Goal: Task Accomplishment & Management: Complete application form

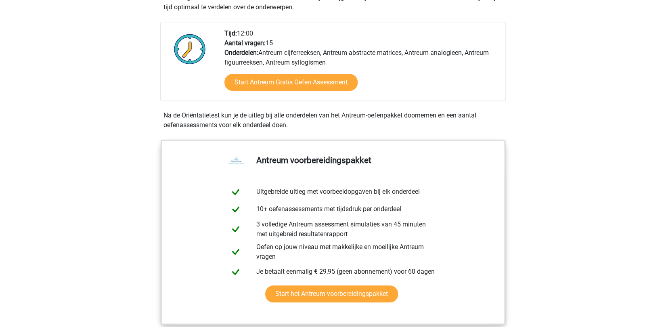
scroll to position [245, 0]
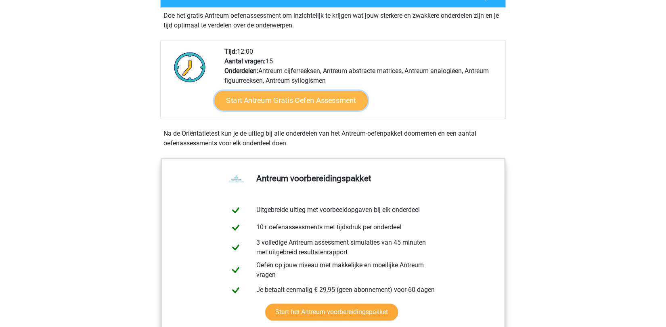
click at [301, 100] on link "Start Antreum Gratis Oefen Assessment" at bounding box center [290, 100] width 153 height 19
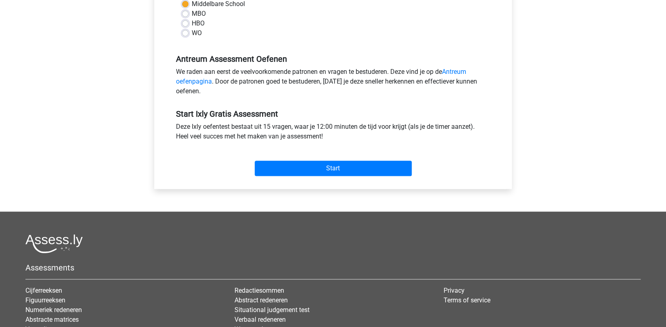
scroll to position [210, 0]
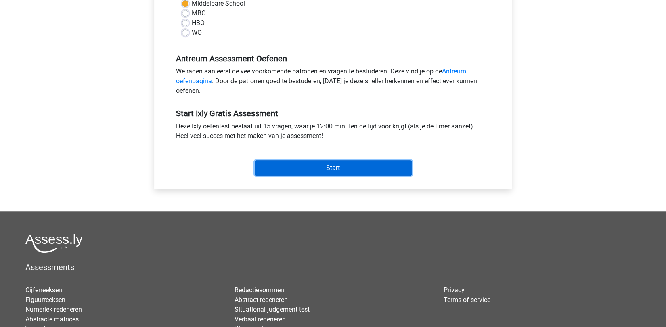
click at [320, 165] on input "Start" at bounding box center [333, 167] width 157 height 15
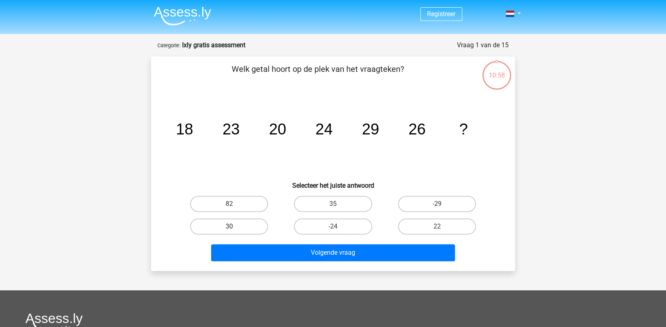
click at [229, 225] on label "30" at bounding box center [229, 226] width 78 height 16
click at [229, 226] on input "30" at bounding box center [231, 228] width 5 height 5
radio input "true"
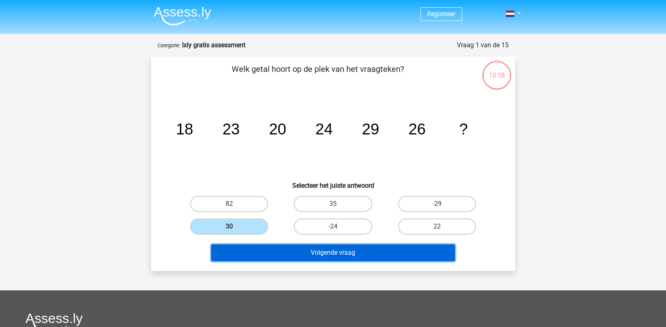
click at [320, 252] on button "Volgende vraag" at bounding box center [333, 252] width 244 height 17
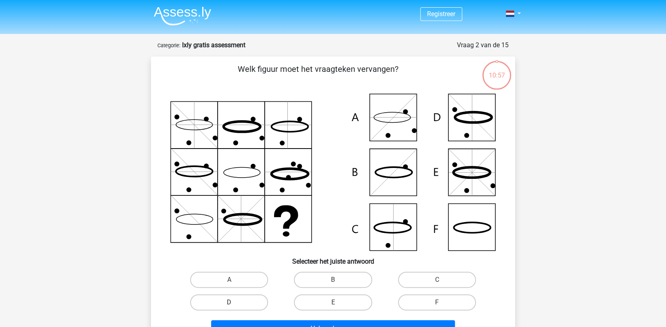
scroll to position [40, 0]
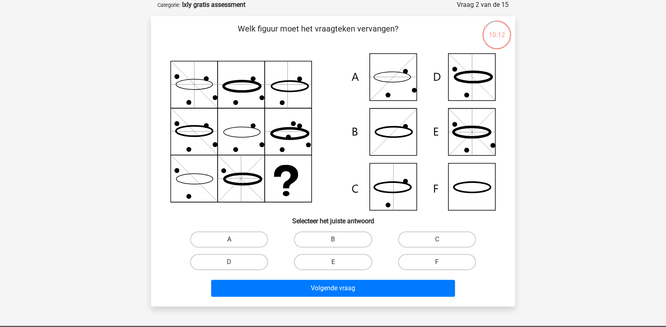
click at [234, 239] on label "A" at bounding box center [229, 239] width 78 height 16
click at [234, 239] on input "A" at bounding box center [231, 241] width 5 height 5
radio input "true"
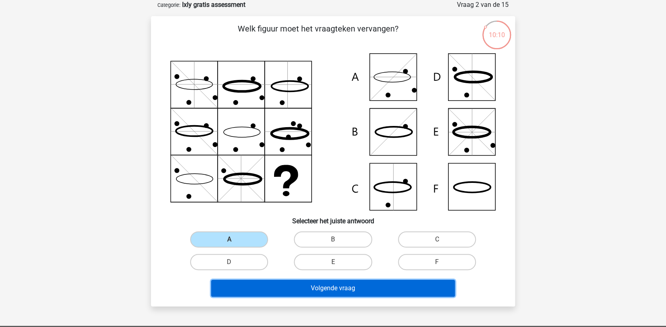
click at [344, 289] on button "Volgende vraag" at bounding box center [333, 288] width 244 height 17
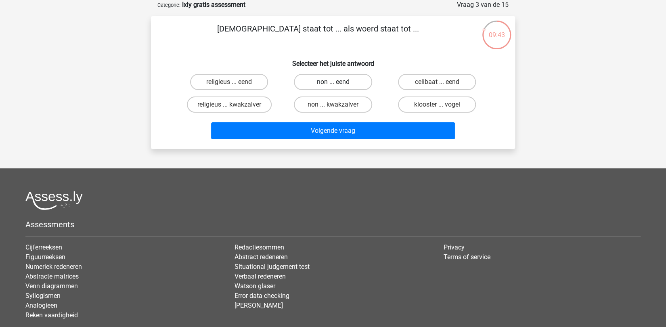
click at [360, 79] on label "non ... eend" at bounding box center [333, 82] width 78 height 16
click at [338, 82] on input "non ... eend" at bounding box center [335, 84] width 5 height 5
radio input "true"
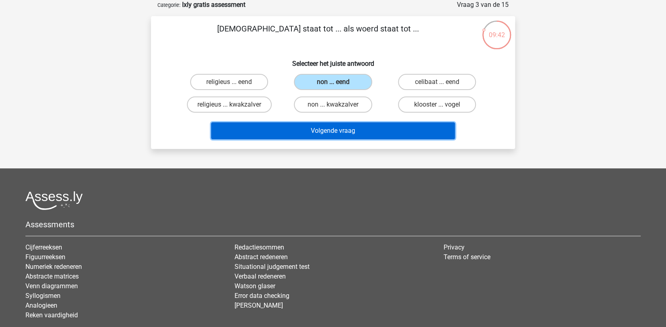
click at [339, 132] on button "Volgende vraag" at bounding box center [333, 130] width 244 height 17
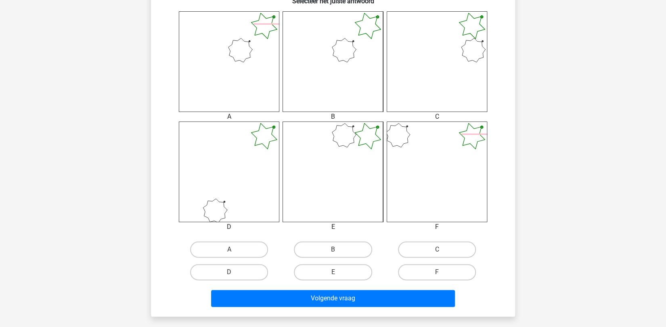
scroll to position [351, 0]
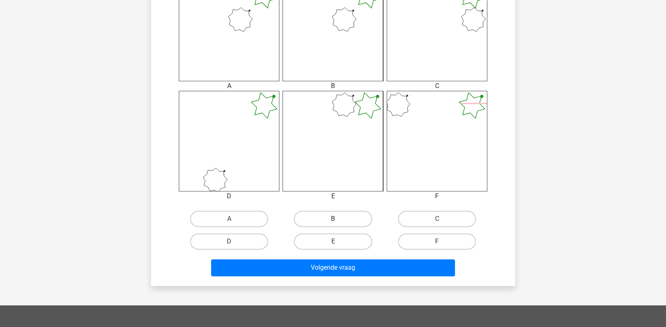
click at [328, 218] on label "B" at bounding box center [333, 219] width 78 height 16
click at [333, 219] on input "B" at bounding box center [335, 221] width 5 height 5
radio input "true"
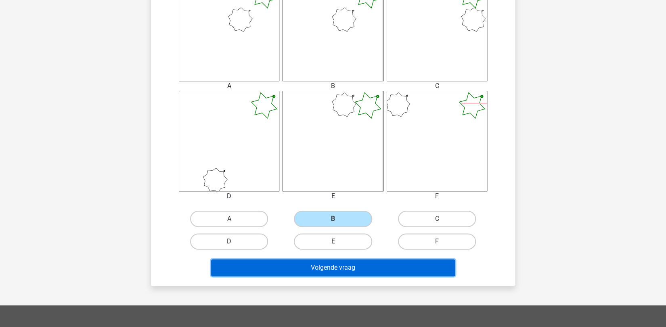
drag, startPoint x: 336, startPoint y: 269, endPoint x: 462, endPoint y: 234, distance: 131.6
click at [336, 269] on button "Volgende vraag" at bounding box center [333, 267] width 244 height 17
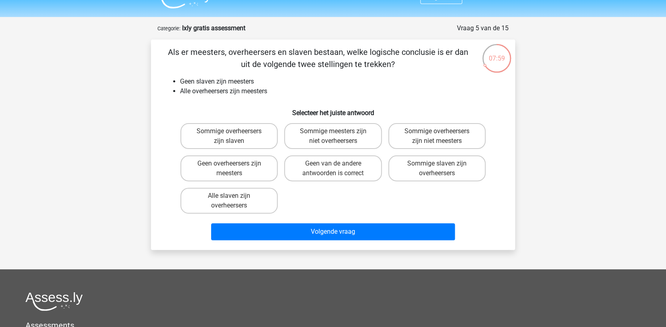
scroll to position [5, 0]
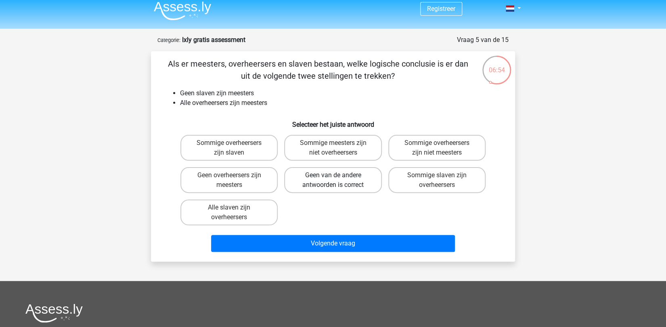
click at [344, 175] on label "Geen van de andere antwoorden is correct" at bounding box center [332, 180] width 97 height 26
click at [338, 175] on input "Geen van de andere antwoorden is correct" at bounding box center [335, 177] width 5 height 5
radio input "true"
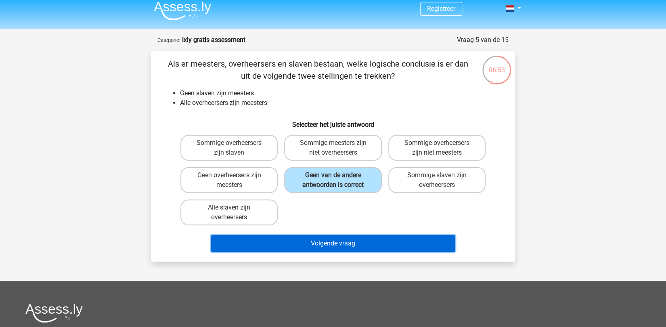
click at [326, 245] on button "Volgende vraag" at bounding box center [333, 243] width 244 height 17
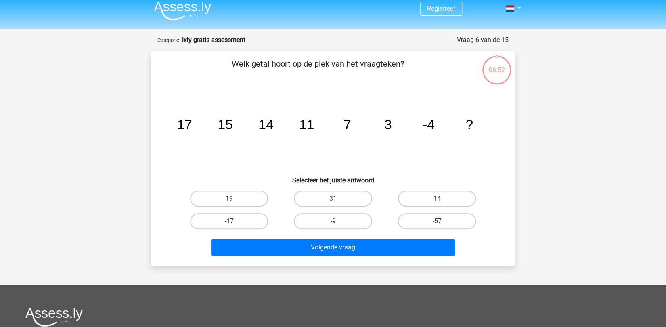
scroll to position [40, 0]
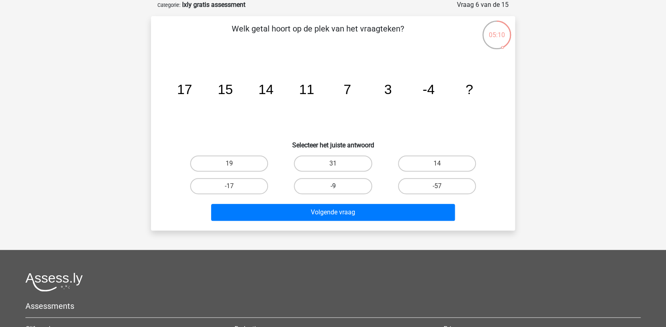
click at [322, 183] on label "-9" at bounding box center [333, 186] width 78 height 16
click at [333, 186] on input "-9" at bounding box center [335, 188] width 5 height 5
radio input "true"
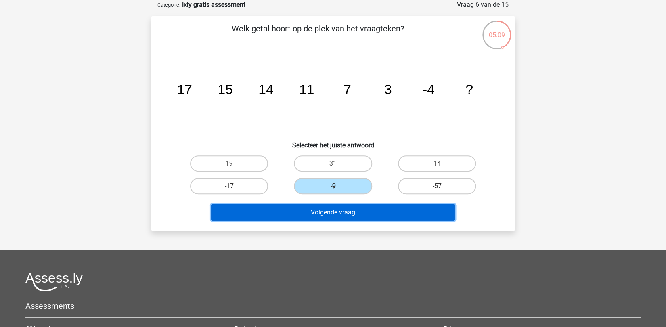
click at [339, 210] on button "Volgende vraag" at bounding box center [333, 212] width 244 height 17
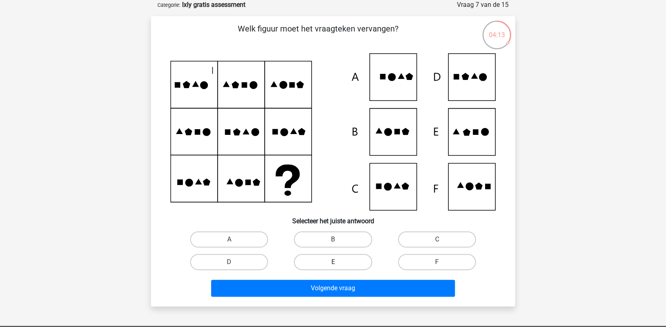
click at [339, 260] on label "E" at bounding box center [333, 262] width 78 height 16
click at [338, 262] on input "E" at bounding box center [335, 264] width 5 height 5
radio input "true"
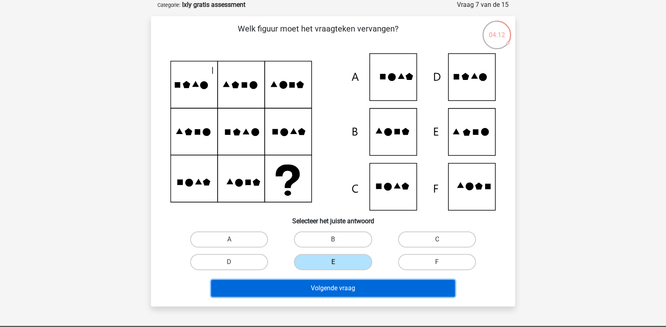
click at [328, 288] on button "Volgende vraag" at bounding box center [333, 288] width 244 height 17
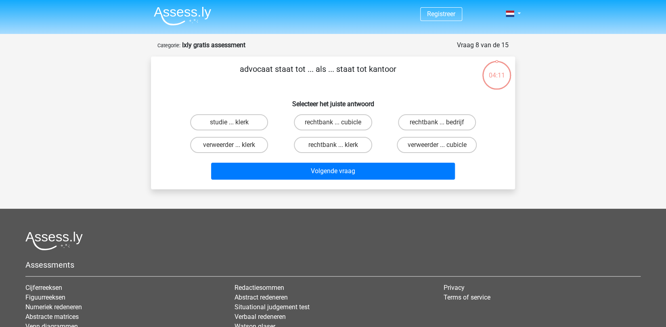
scroll to position [0, 0]
click at [449, 125] on label "rechtbank ... bedrijf" at bounding box center [437, 122] width 78 height 16
click at [442, 125] on input "rechtbank ... bedrijf" at bounding box center [439, 124] width 5 height 5
radio input "true"
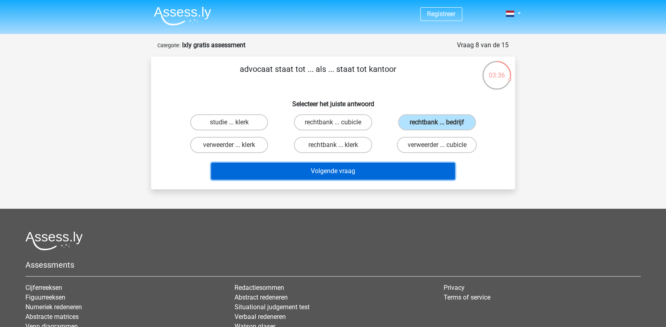
click at [362, 168] on button "Volgende vraag" at bounding box center [333, 171] width 244 height 17
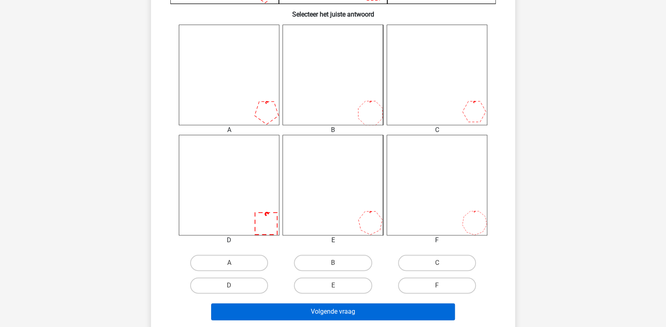
scroll to position [386, 0]
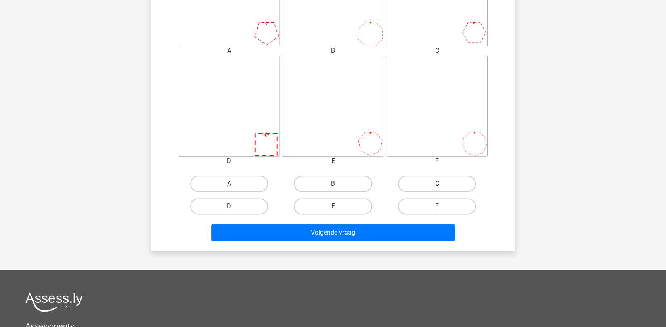
click at [220, 183] on label "A" at bounding box center [229, 184] width 78 height 16
click at [229, 184] on input "A" at bounding box center [231, 186] width 5 height 5
radio input "true"
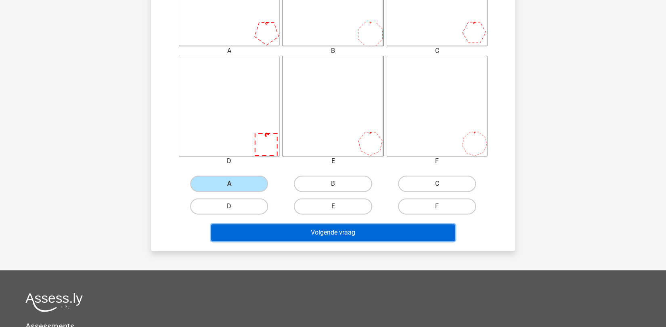
drag, startPoint x: 330, startPoint y: 231, endPoint x: 440, endPoint y: 201, distance: 113.2
click at [331, 231] on button "Volgende vraag" at bounding box center [333, 232] width 244 height 17
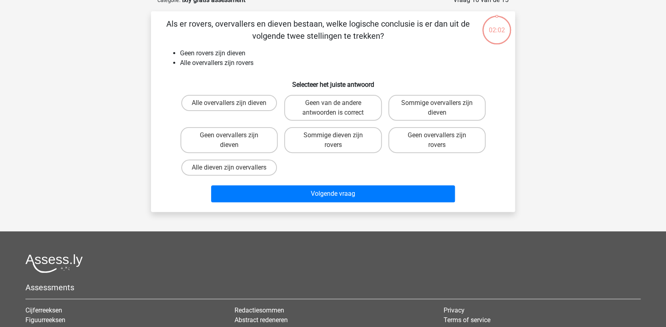
scroll to position [40, 0]
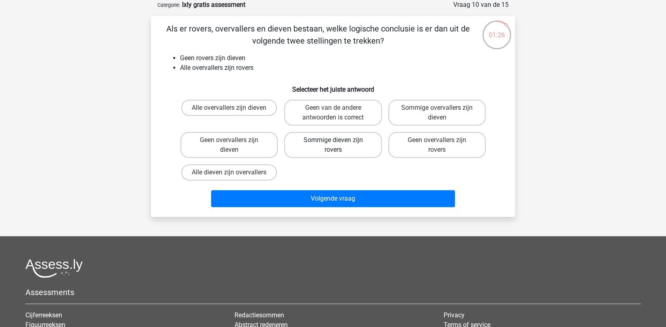
drag, startPoint x: 335, startPoint y: 112, endPoint x: 325, endPoint y: 135, distance: 24.8
click at [335, 112] on input "Geen van de andere antwoorden is correct" at bounding box center [335, 110] width 5 height 5
radio input "true"
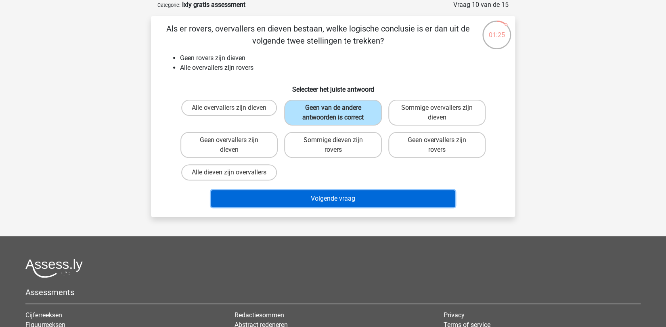
click at [330, 202] on button "Volgende vraag" at bounding box center [333, 198] width 244 height 17
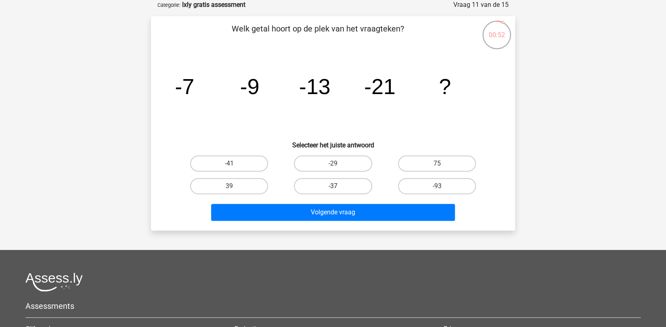
click at [336, 183] on label "-37" at bounding box center [333, 186] width 78 height 16
click at [336, 186] on input "-37" at bounding box center [335, 188] width 5 height 5
radio input "true"
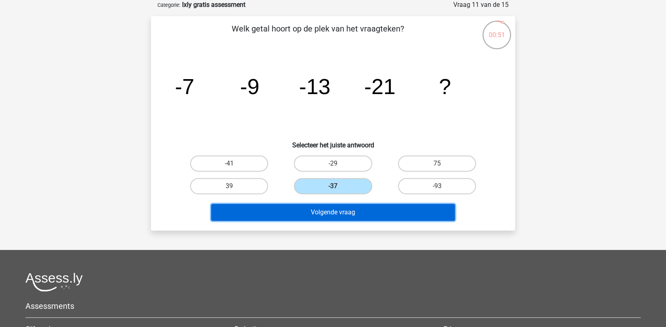
click at [334, 211] on button "Volgende vraag" at bounding box center [333, 212] width 244 height 17
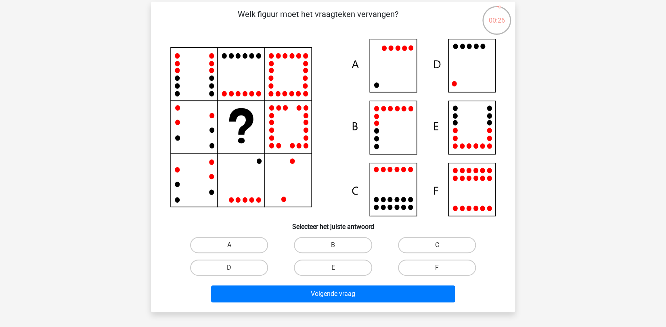
scroll to position [70, 0]
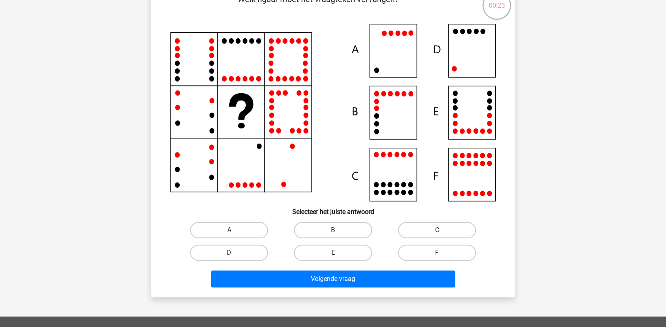
click at [428, 227] on label "C" at bounding box center [437, 230] width 78 height 16
click at [437, 230] on input "C" at bounding box center [439, 232] width 5 height 5
radio input "true"
click at [480, 177] on icon at bounding box center [332, 113] width 325 height 178
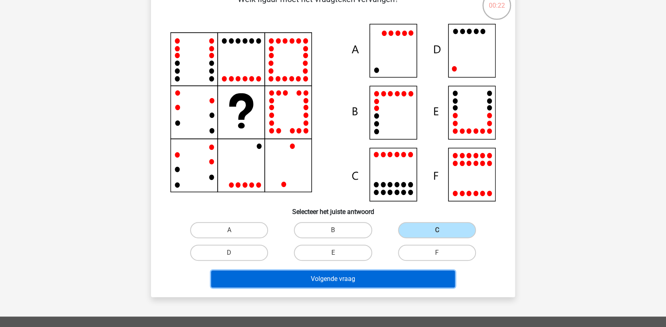
click at [300, 274] on button "Volgende vraag" at bounding box center [333, 278] width 244 height 17
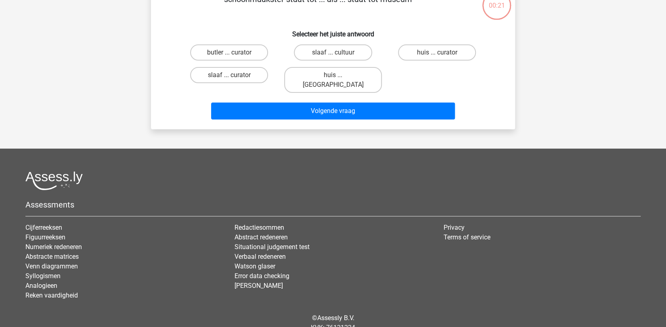
scroll to position [40, 0]
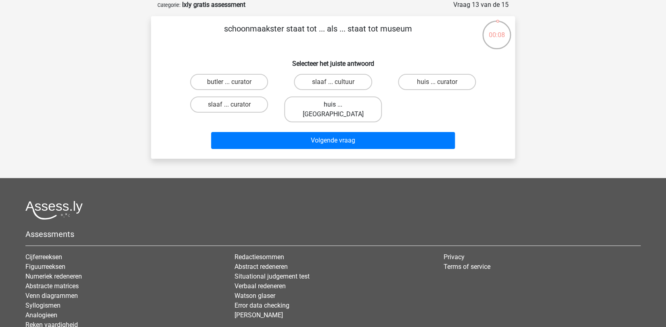
click at [330, 102] on label "huis ... louvre" at bounding box center [332, 109] width 97 height 26
click at [333, 105] on input "huis ... louvre" at bounding box center [335, 107] width 5 height 5
radio input "true"
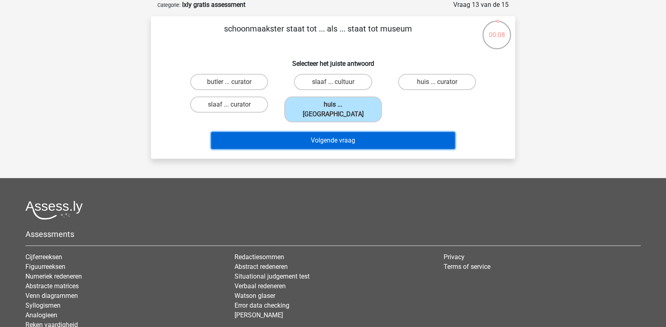
click at [320, 132] on button "Volgende vraag" at bounding box center [333, 140] width 244 height 17
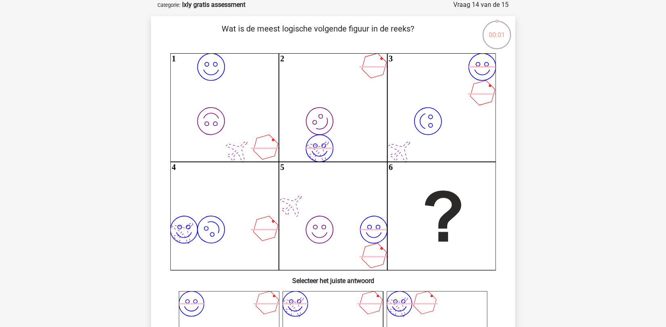
scroll to position [28, 0]
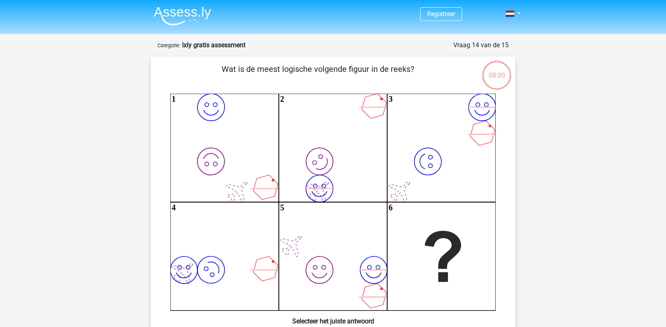
scroll to position [12, 0]
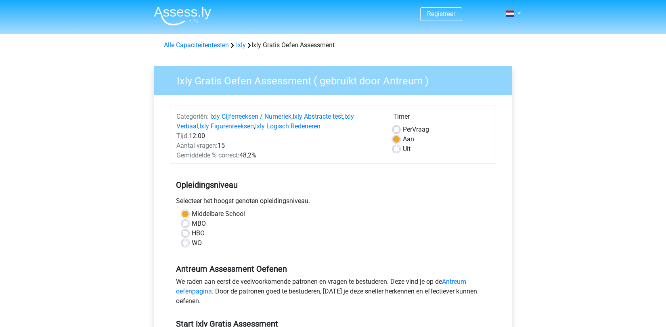
scroll to position [210, 0]
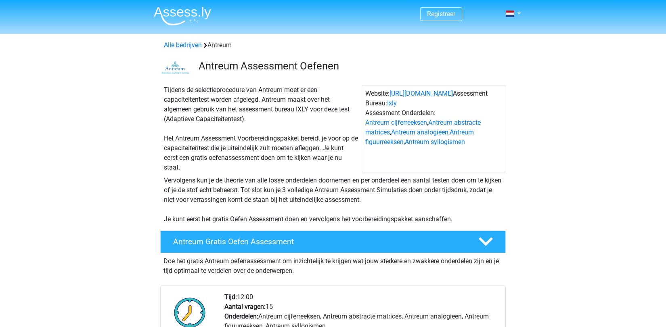
scroll to position [245, 0]
